Goal: Transaction & Acquisition: Purchase product/service

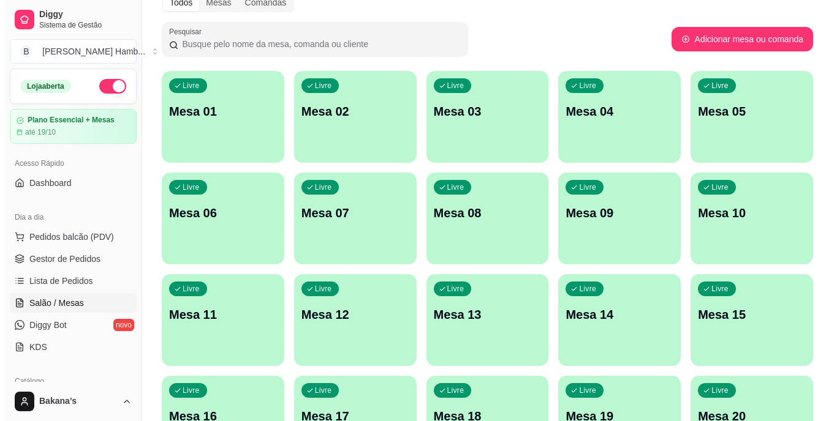
scroll to position [157, 0]
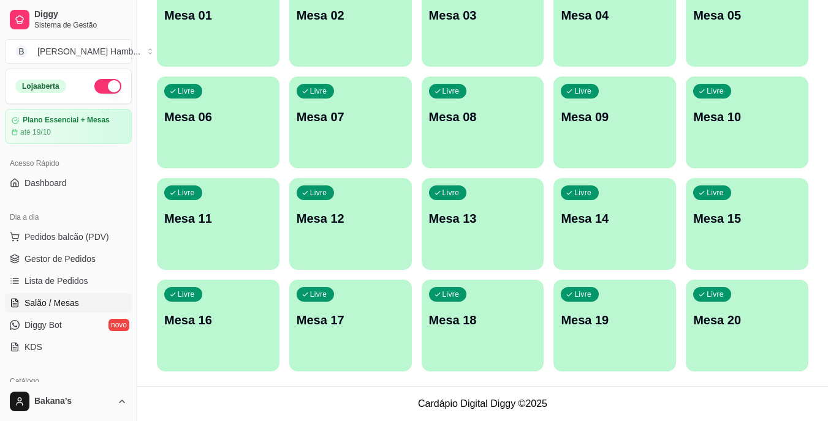
click at [337, 134] on div "Livre Mesa 07" at bounding box center [350, 115] width 123 height 77
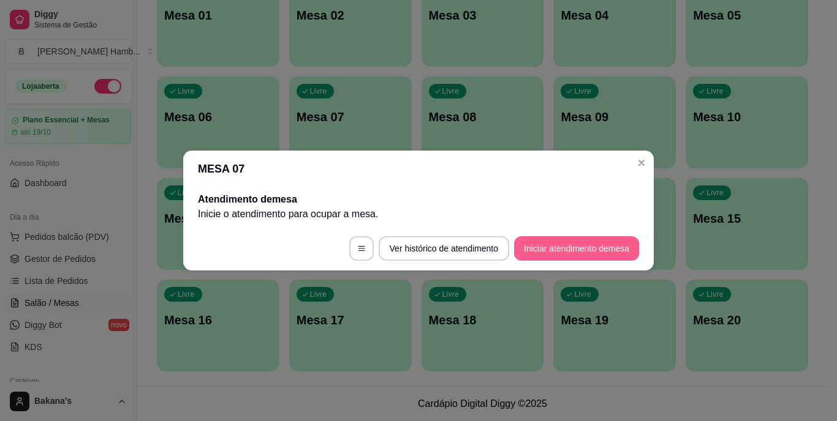
click at [568, 246] on button "Iniciar atendimento de mesa" at bounding box center [576, 248] width 125 height 25
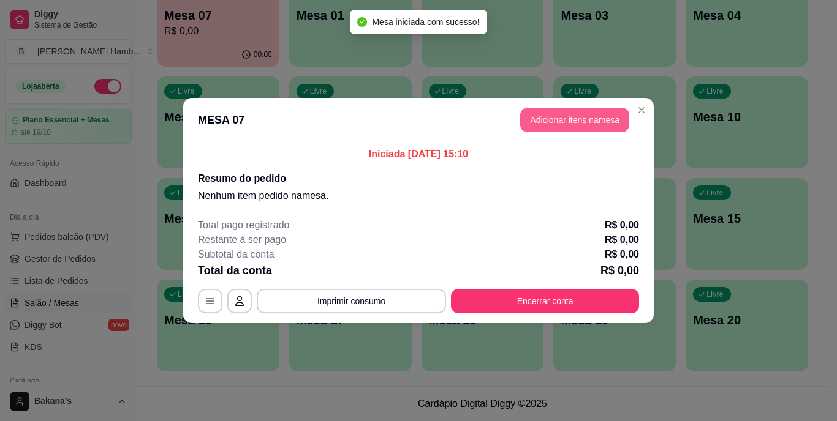
click at [590, 116] on button "Adicionar itens na mesa" at bounding box center [574, 120] width 109 height 25
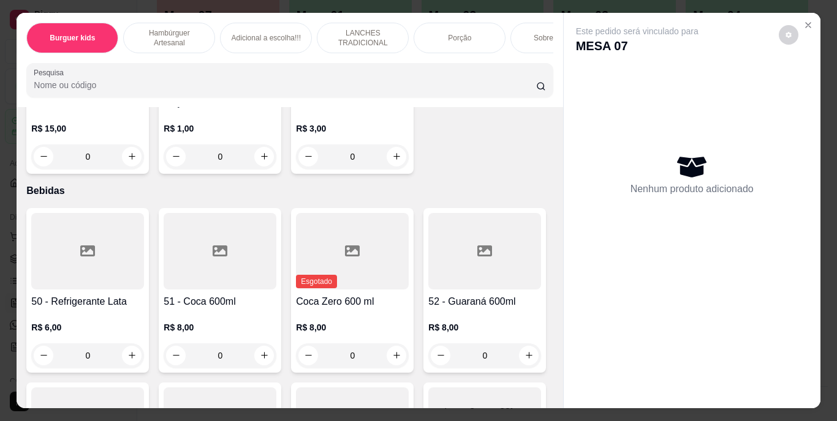
scroll to position [3063, 0]
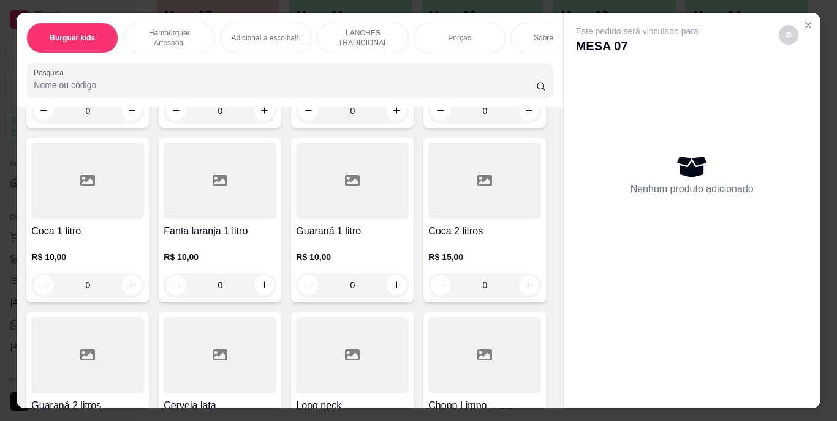
type input "1"
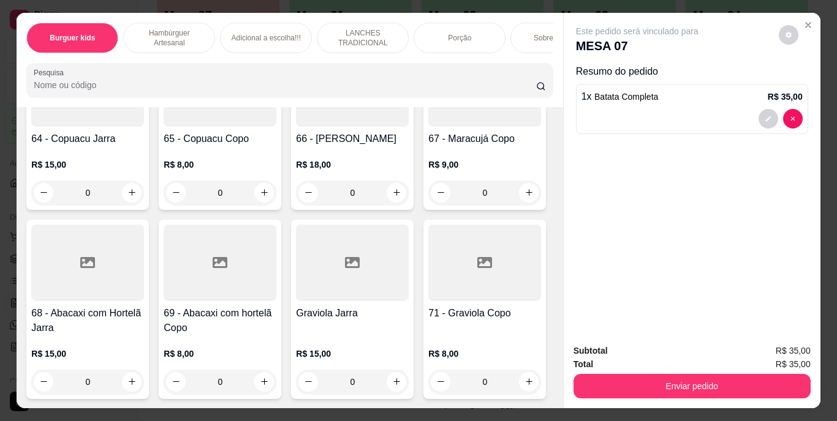
scroll to position [4533, 0]
type input "1"
click at [524, 23] on icon "increase-product-quantity" at bounding box center [528, 17] width 9 height 9
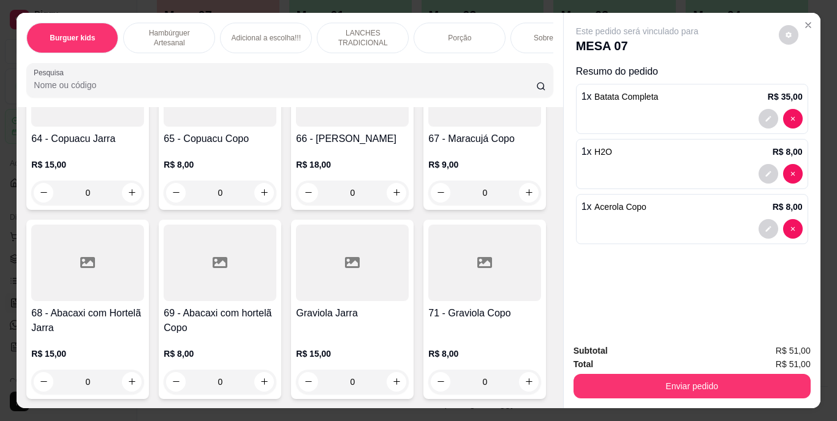
click at [518, 28] on button "increase-product-quantity" at bounding box center [528, 18] width 20 height 20
type input "2"
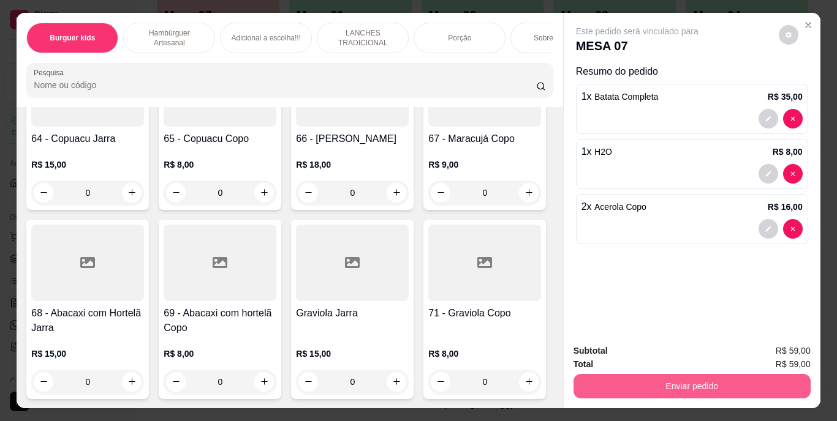
click at [699, 383] on button "Enviar pedido" at bounding box center [691, 386] width 237 height 25
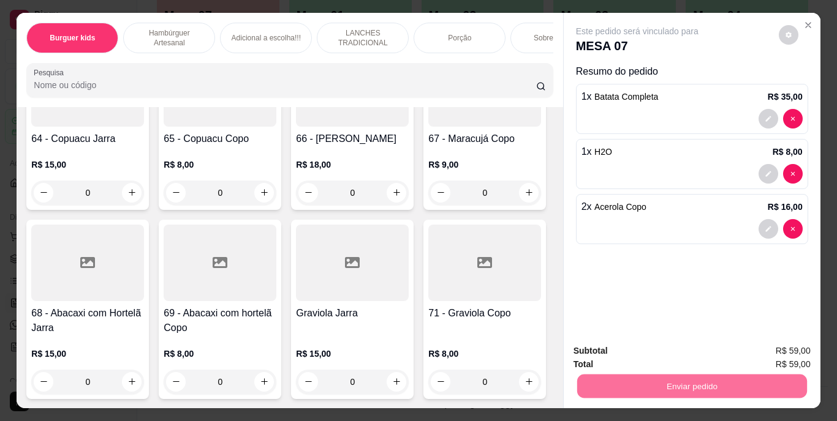
click at [768, 346] on button "Enviar pedido" at bounding box center [778, 352] width 67 height 23
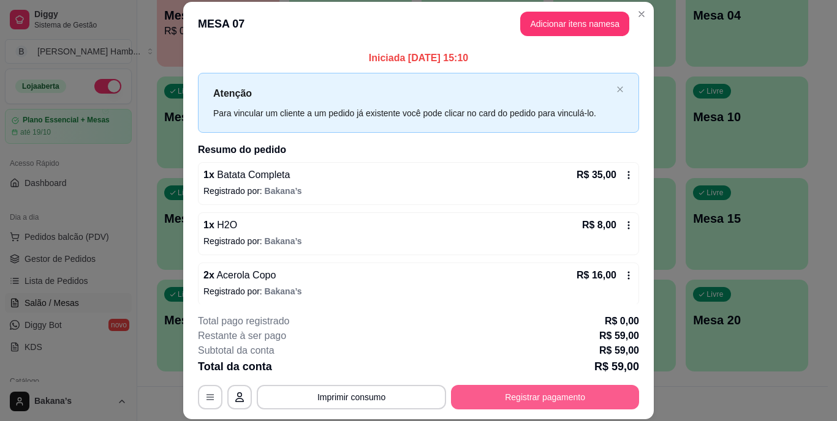
click at [526, 401] on button "Registrar pagamento" at bounding box center [545, 397] width 188 height 25
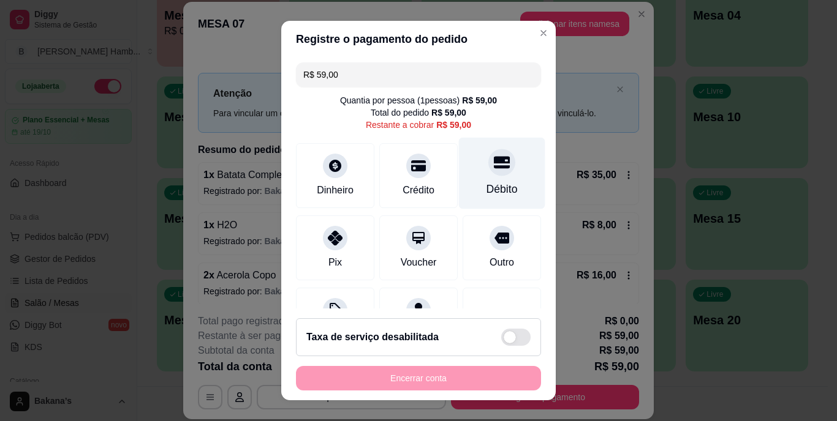
click at [493, 186] on div "Débito" at bounding box center [501, 190] width 31 height 16
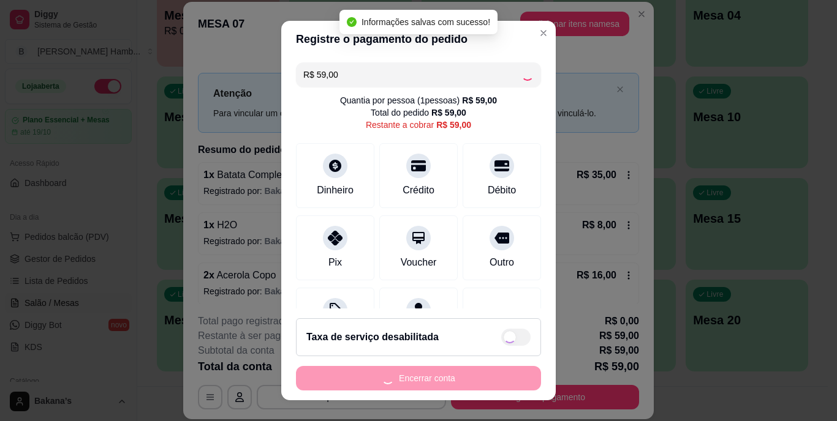
type input "R$ 0,00"
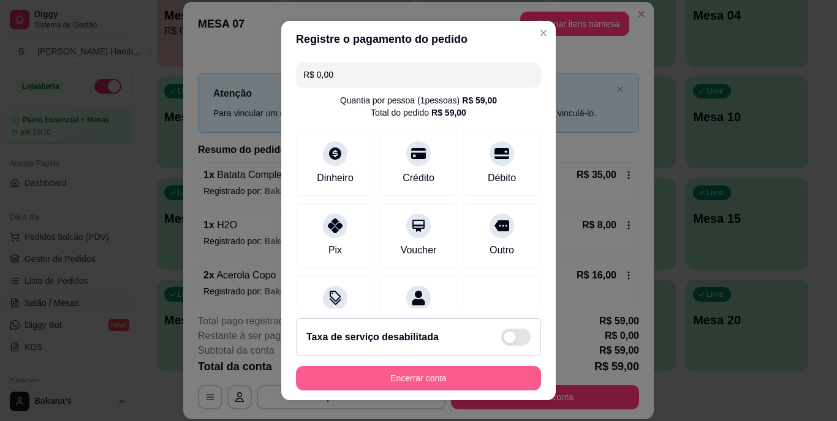
click at [433, 371] on button "Encerrar conta" at bounding box center [418, 378] width 245 height 25
